Goal: Obtain resource: Download file/media

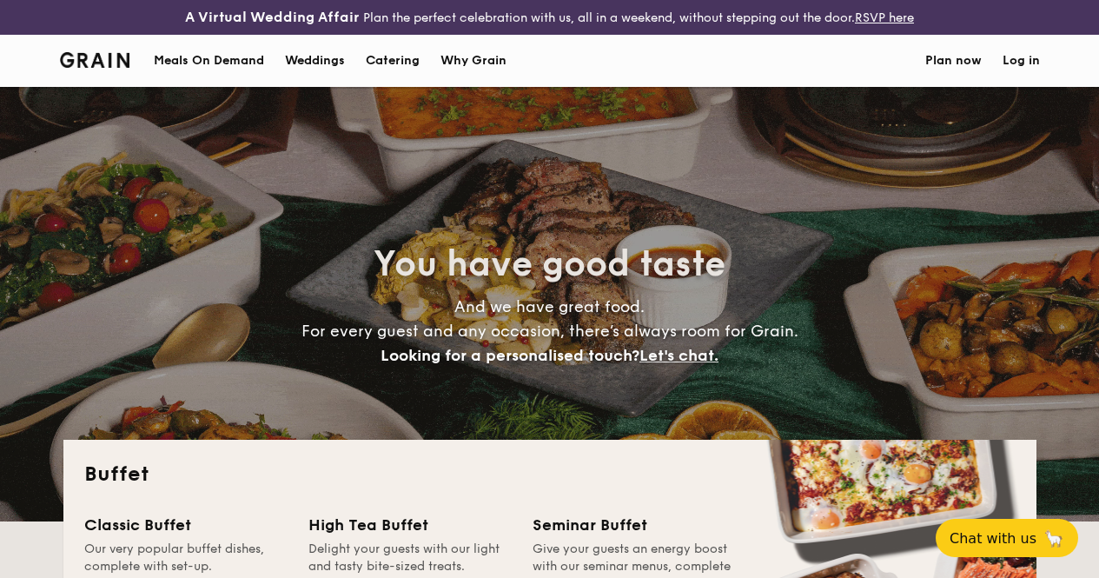
select select
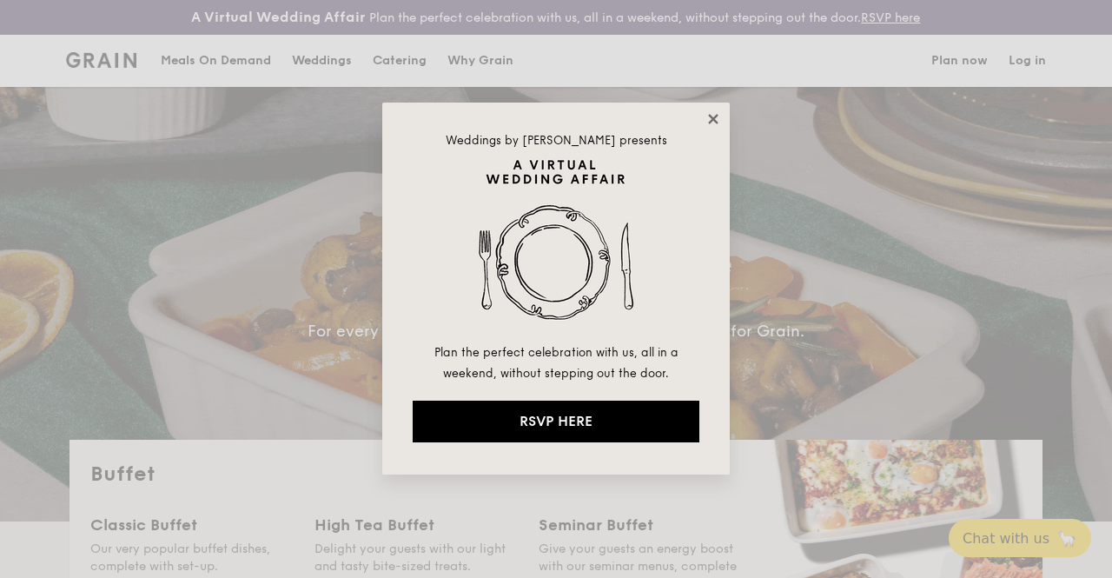
click at [715, 117] on icon at bounding box center [713, 119] width 10 height 10
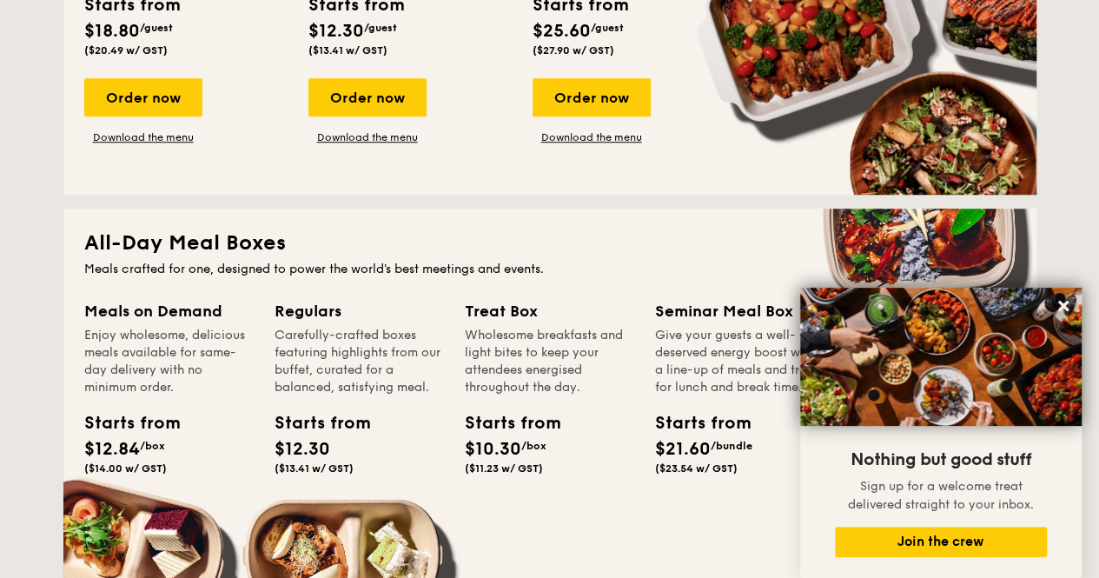
scroll to position [614, 0]
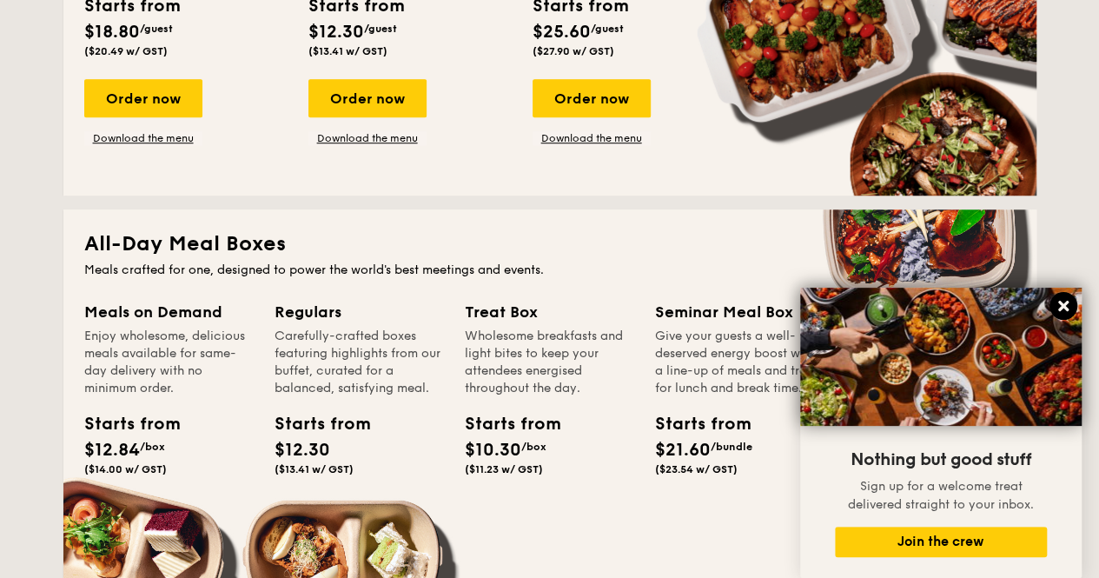
click at [1065, 300] on icon at bounding box center [1064, 306] width 16 height 16
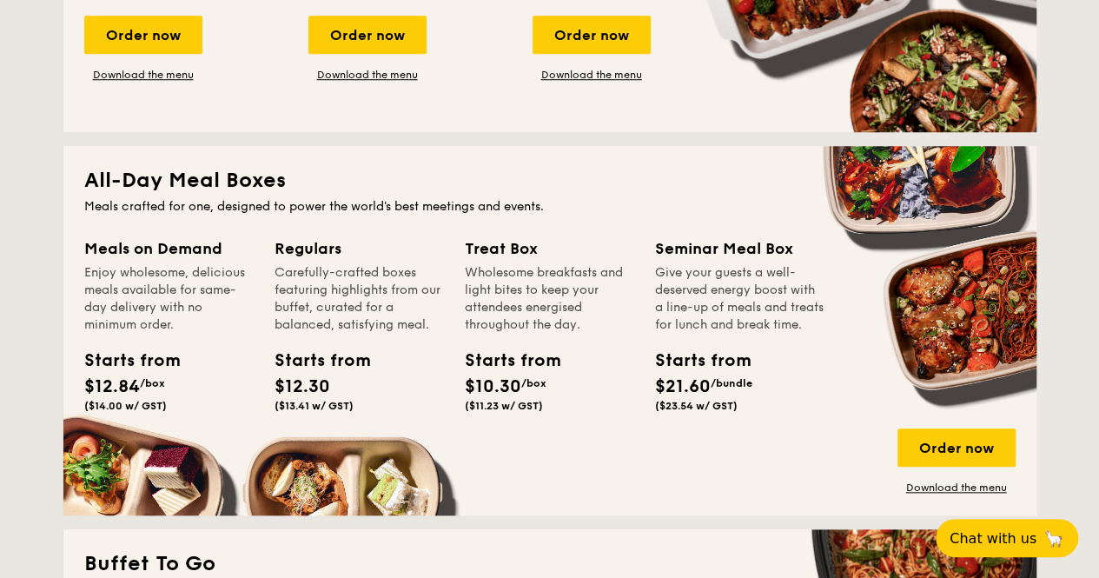
scroll to position [282, 0]
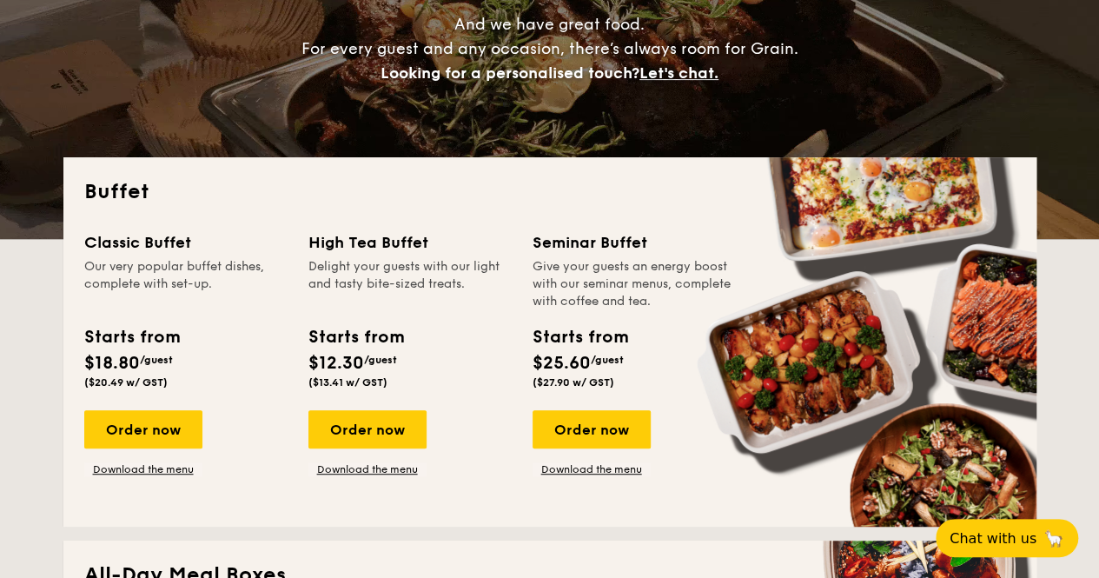
click at [521, 494] on div "Classic Buffet Our very popular buffet dishes, complete with set-up. Starts fro…" at bounding box center [550, 367] width 932 height 275
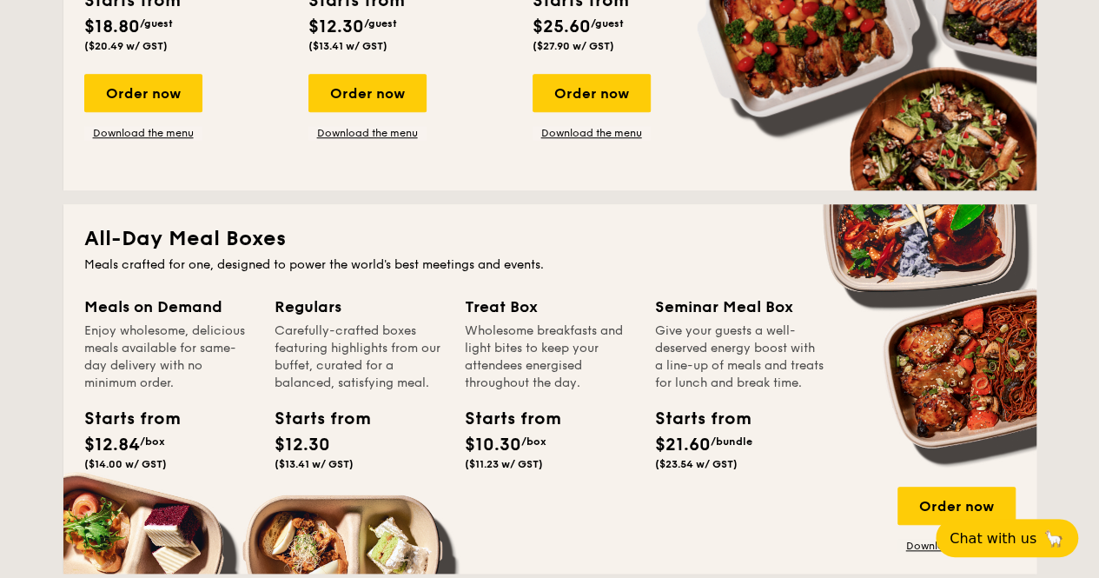
scroll to position [0, 0]
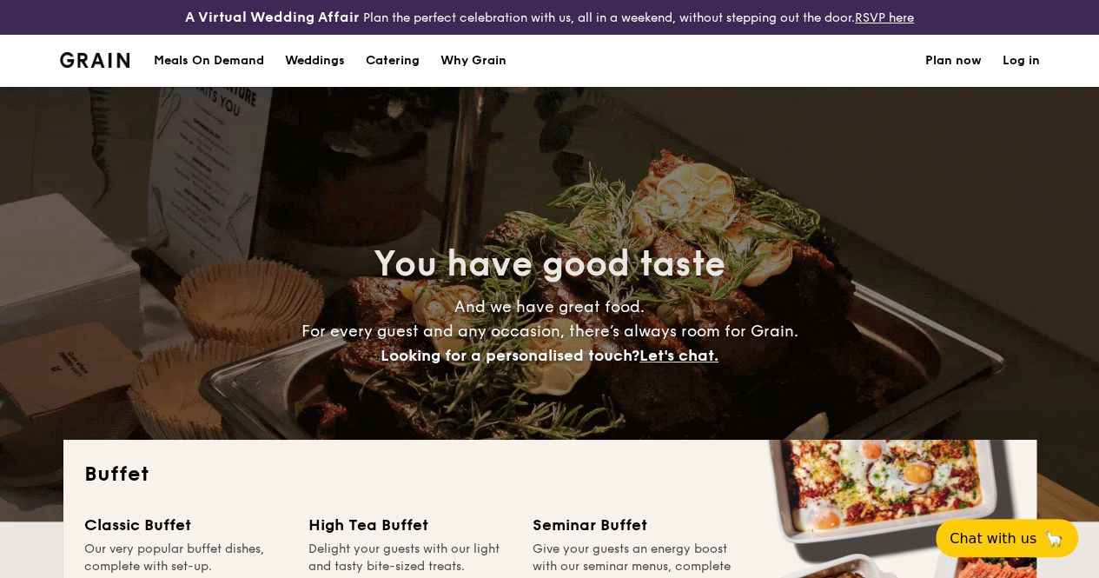
click at [400, 74] on h1 "Catering" at bounding box center [393, 61] width 54 height 52
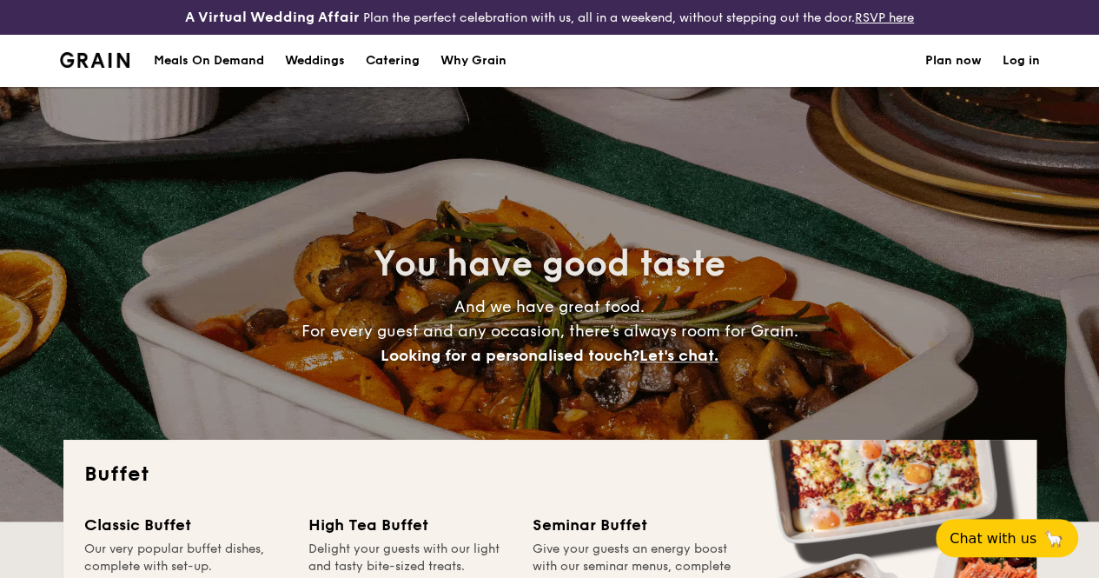
click at [391, 74] on h1 "Catering" at bounding box center [393, 61] width 54 height 52
click at [381, 81] on h1 "Catering" at bounding box center [393, 61] width 54 height 52
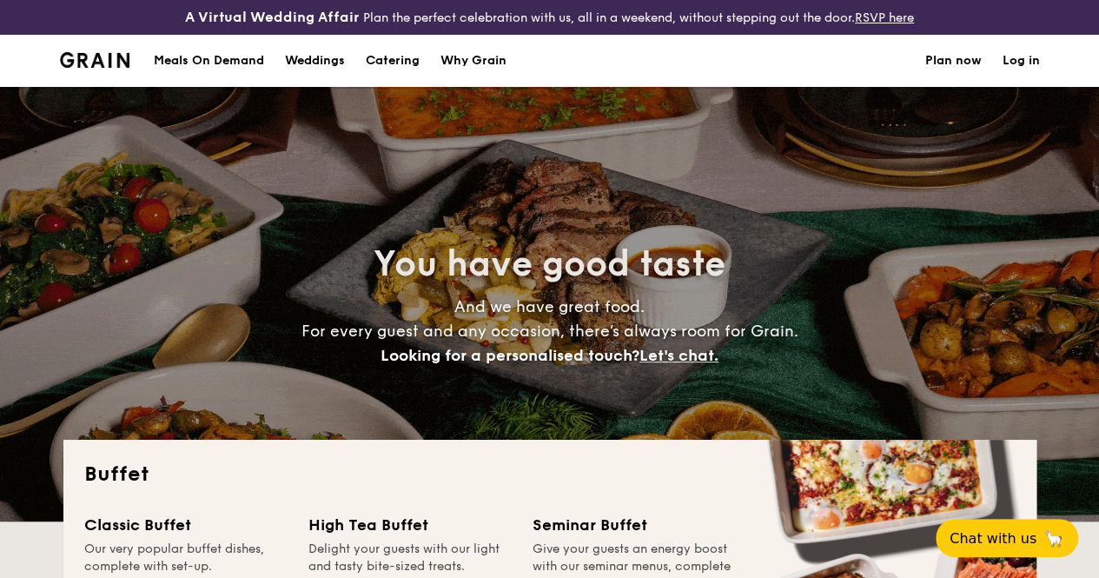
click at [320, 78] on div "Weddings" at bounding box center [315, 61] width 60 height 52
select select
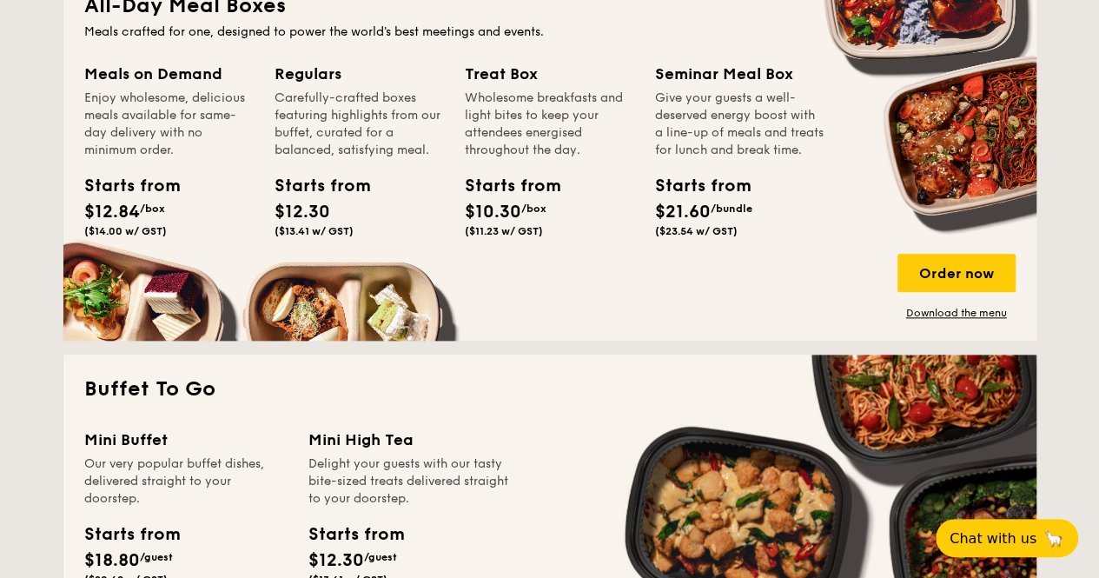
scroll to position [817, 0]
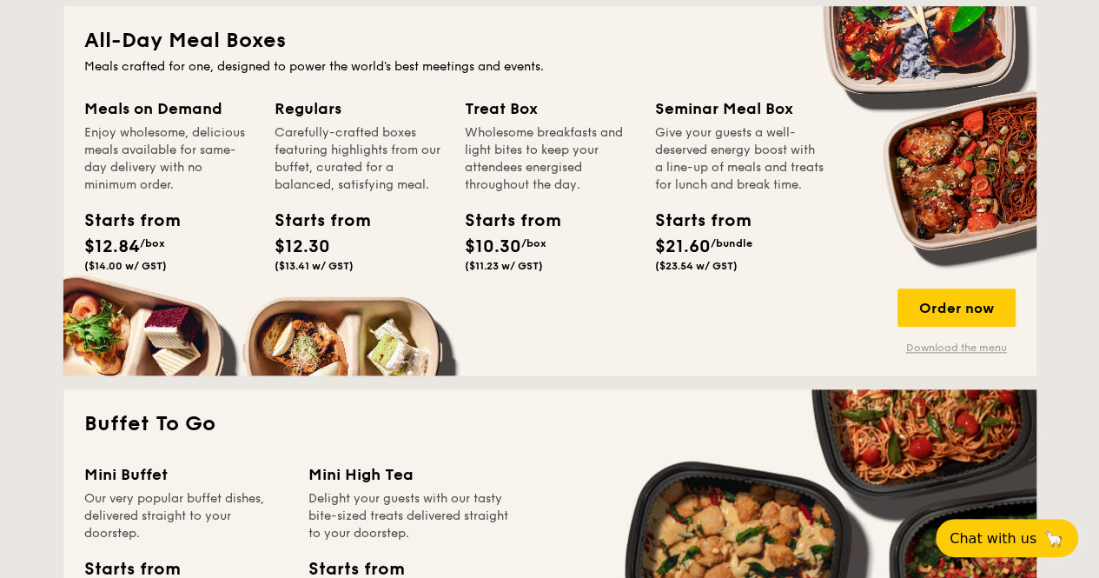
click at [933, 355] on link "Download the menu" at bounding box center [957, 348] width 118 height 14
